Goal: Find specific page/section: Find specific page/section

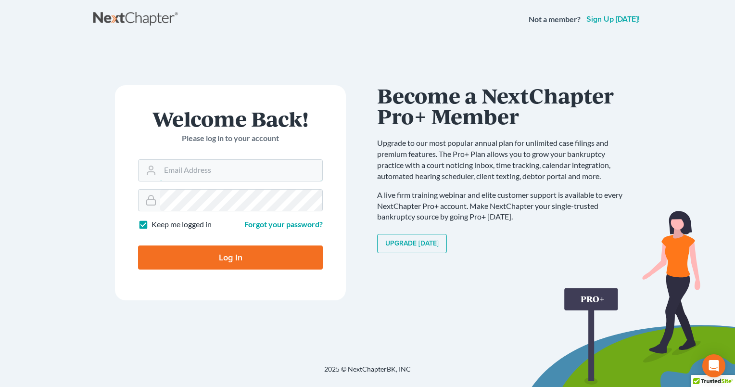
type input "[PERSON_NAME][EMAIL_ADDRESS][DOMAIN_NAME]"
click at [227, 259] on input "Log In" at bounding box center [230, 257] width 185 height 24
type input "Thinking..."
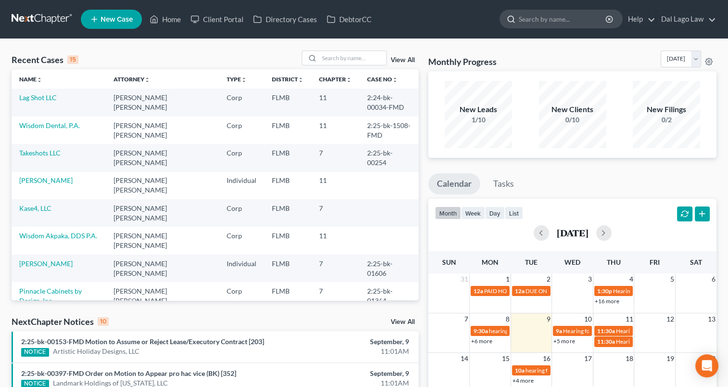
click at [543, 19] on input "search" at bounding box center [563, 19] width 88 height 18
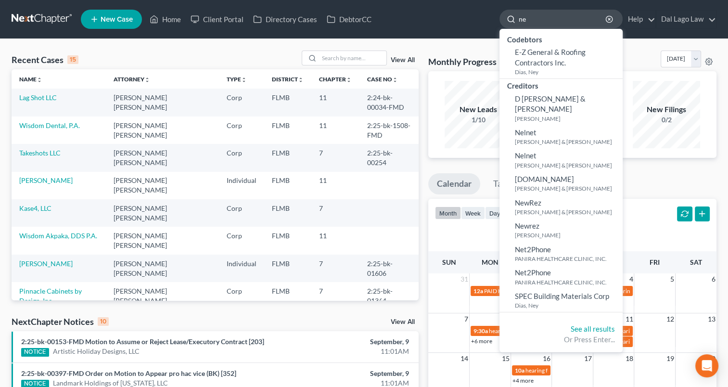
type input "n"
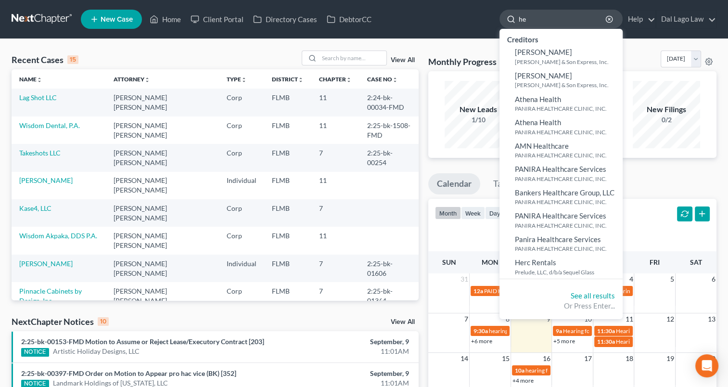
type input "h"
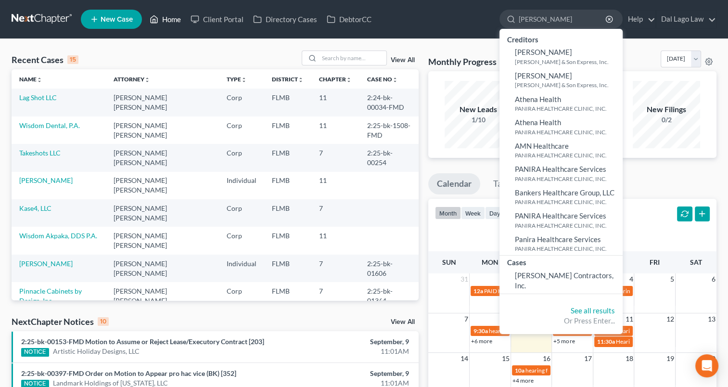
type input "[PERSON_NAME]"
click at [178, 19] on link "Home" at bounding box center [165, 19] width 41 height 17
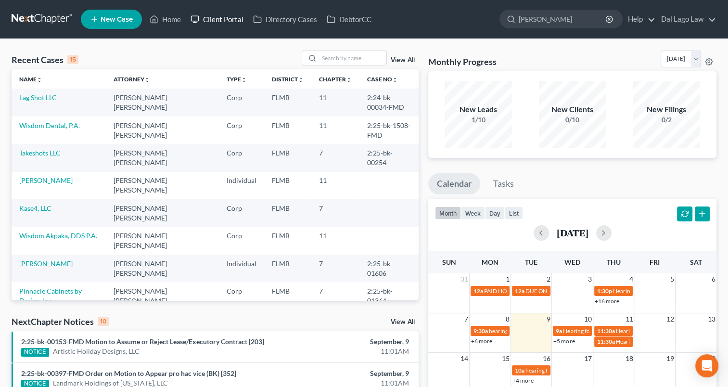
click at [226, 18] on link "Client Portal" at bounding box center [217, 19] width 63 height 17
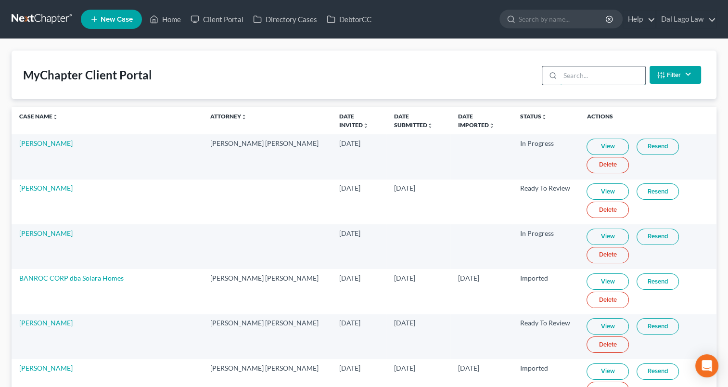
click at [579, 76] on input "search" at bounding box center [602, 75] width 85 height 18
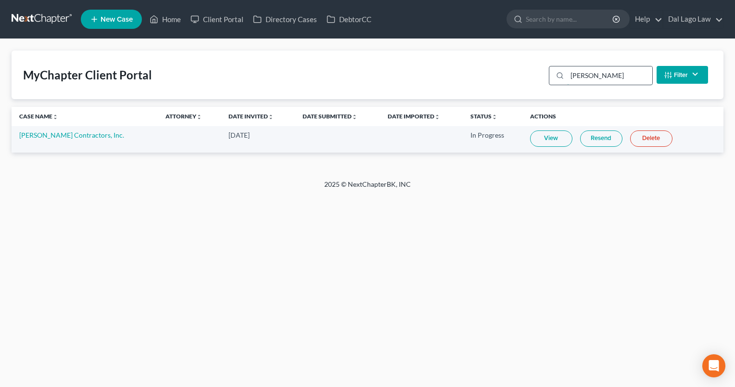
type input "[PERSON_NAME]"
click at [67, 135] on link "[PERSON_NAME] Contractors, Inc." at bounding box center [71, 135] width 105 height 8
